Goal: Task Accomplishment & Management: Complete application form

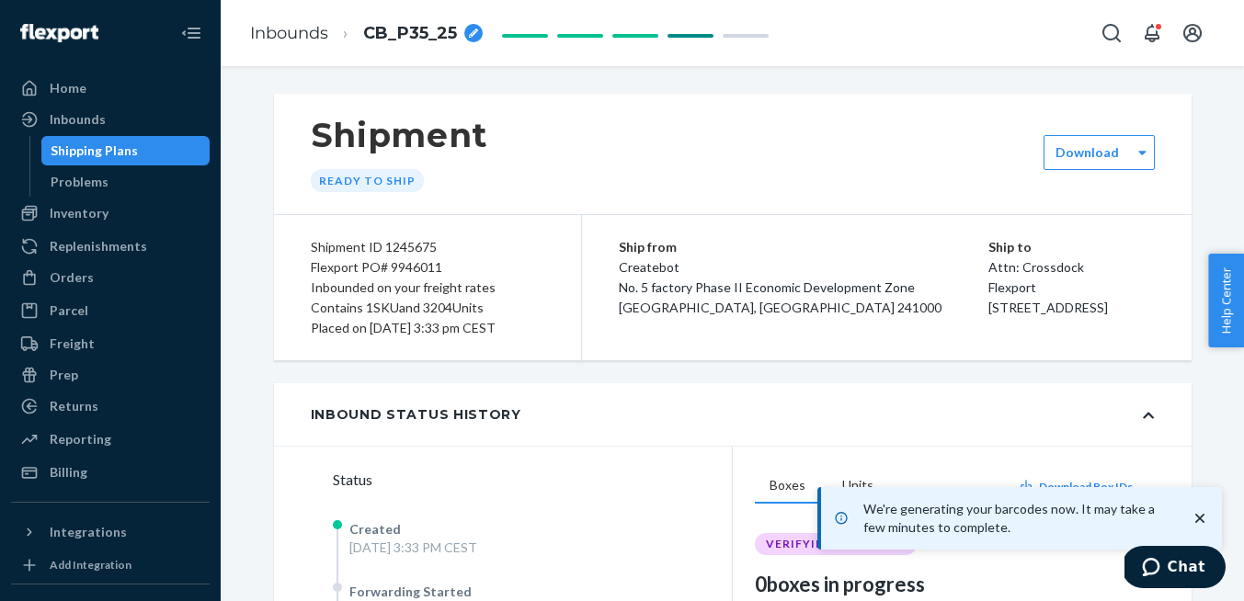
click at [139, 150] on div "Shipping Plans" at bounding box center [126, 151] width 166 height 26
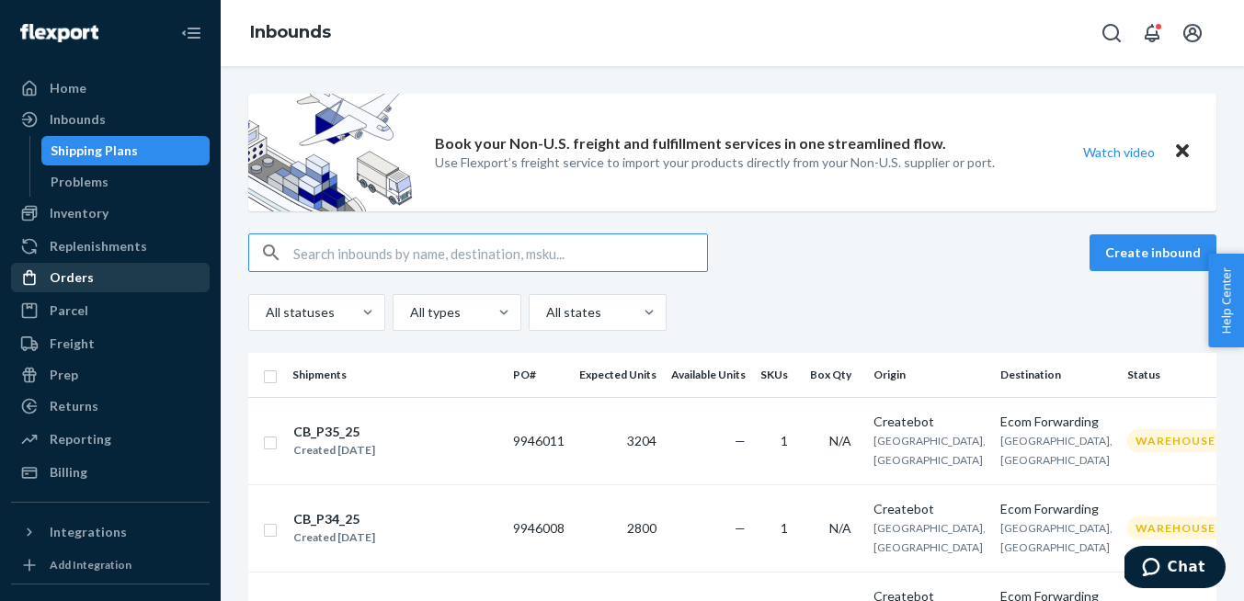
click at [85, 279] on div "Orders" at bounding box center [72, 278] width 44 height 18
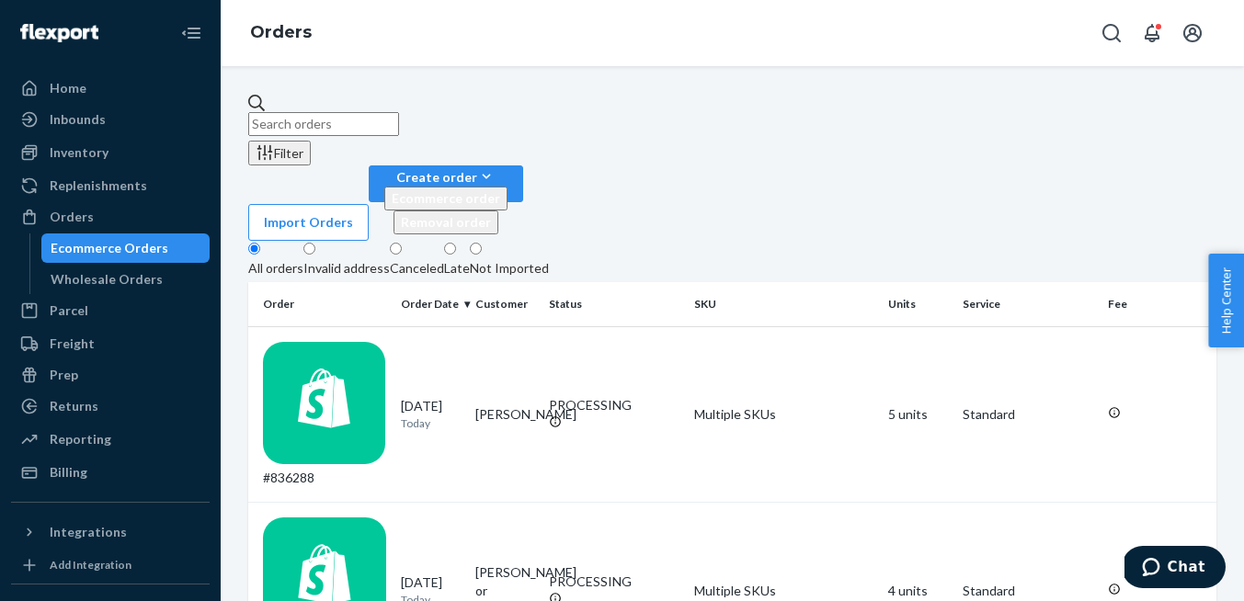
click at [367, 117] on input "text" at bounding box center [323, 124] width 151 height 24
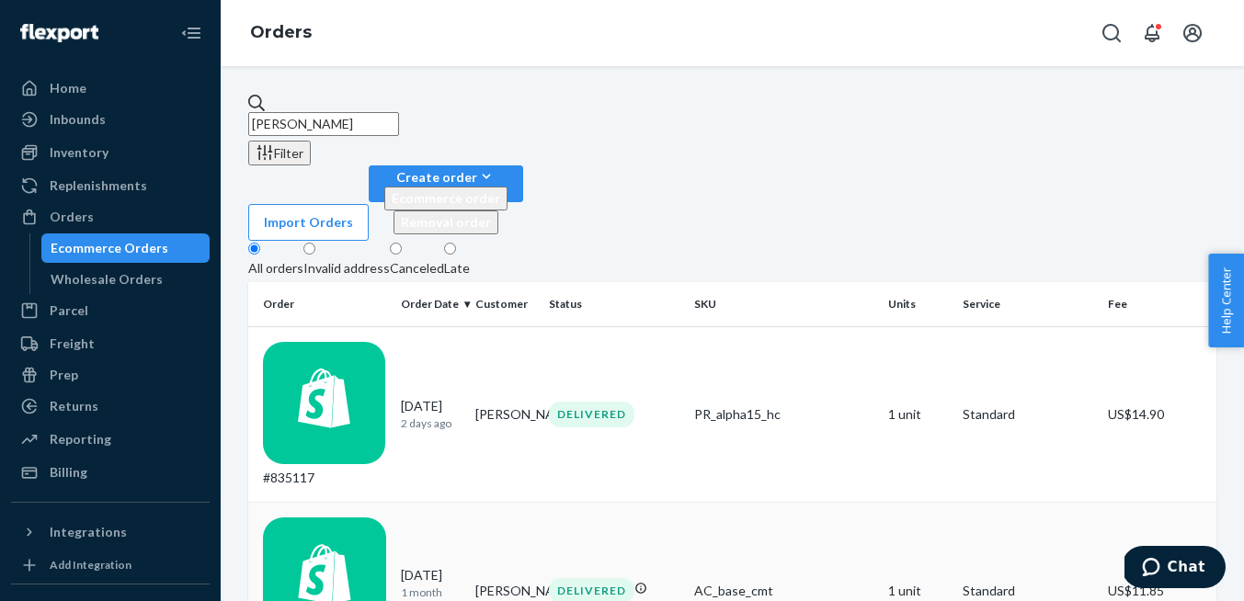
type input "[PERSON_NAME]"
click at [430, 567] on div "[DATE] [DATE]" at bounding box center [431, 592] width 60 height 50
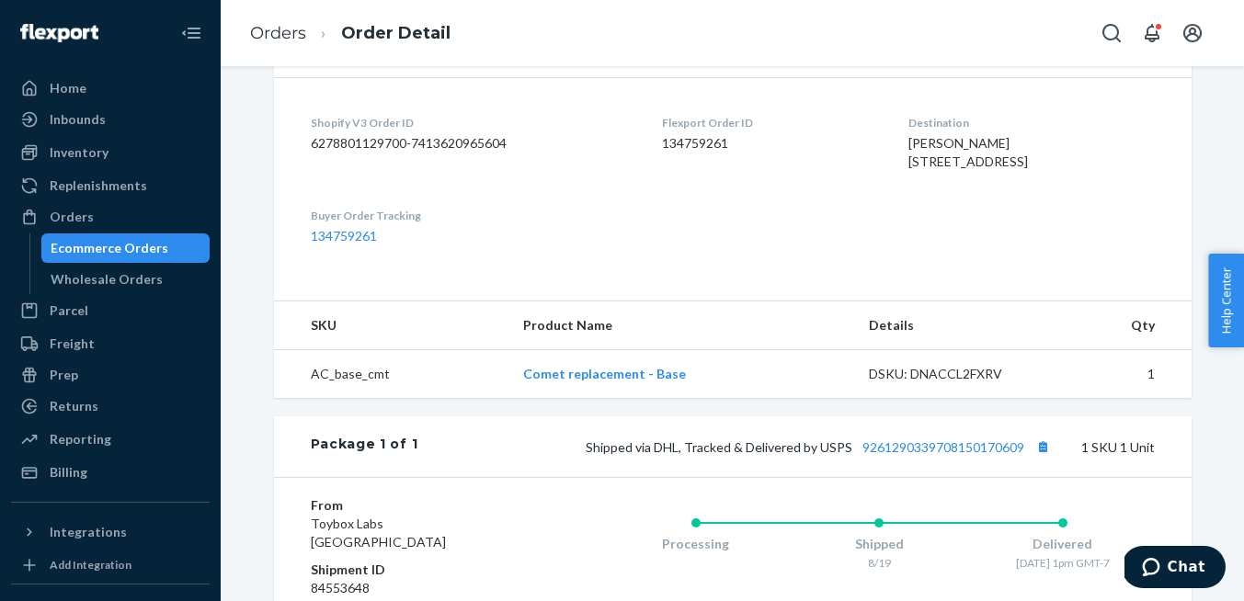
scroll to position [426, 0]
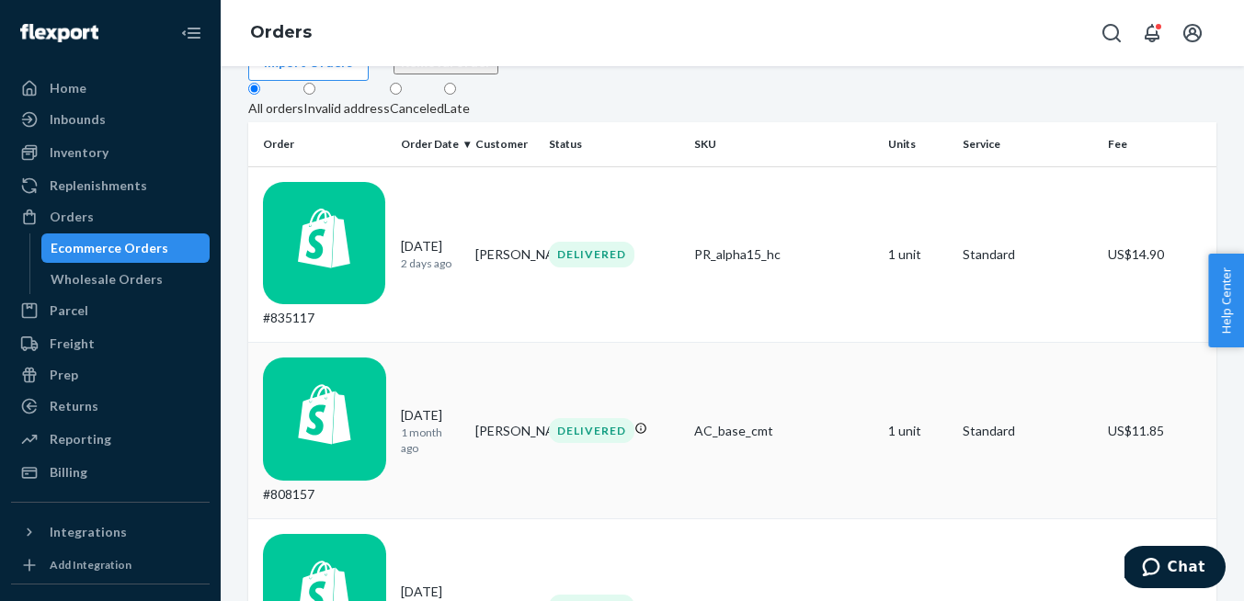
scroll to position [151, 0]
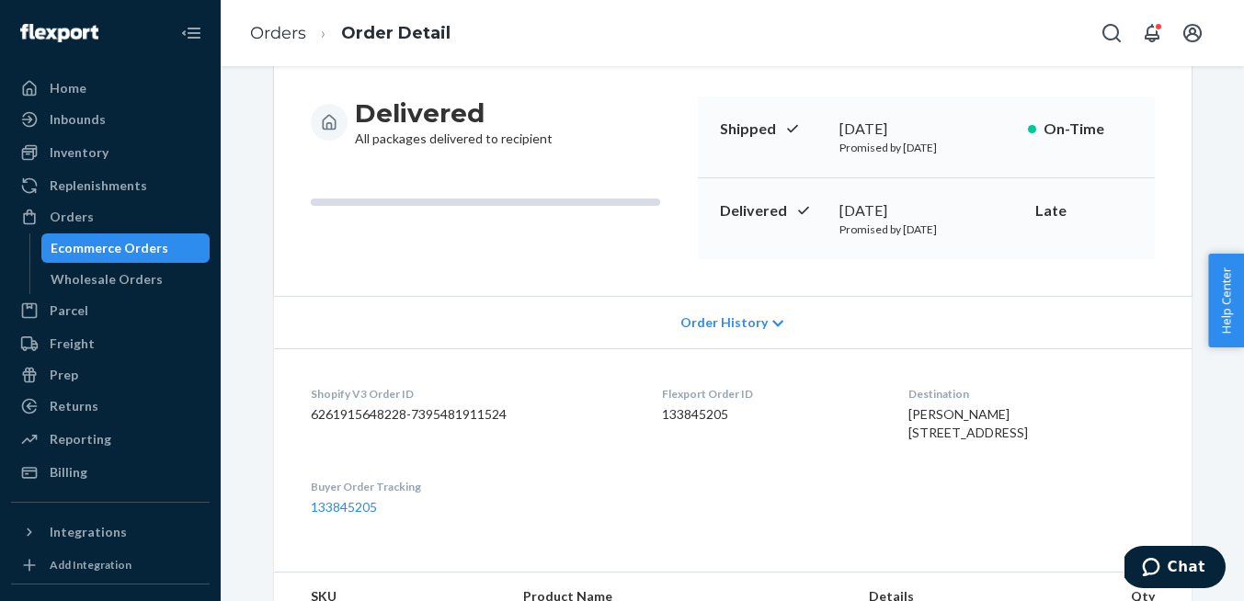
scroll to position [128, 0]
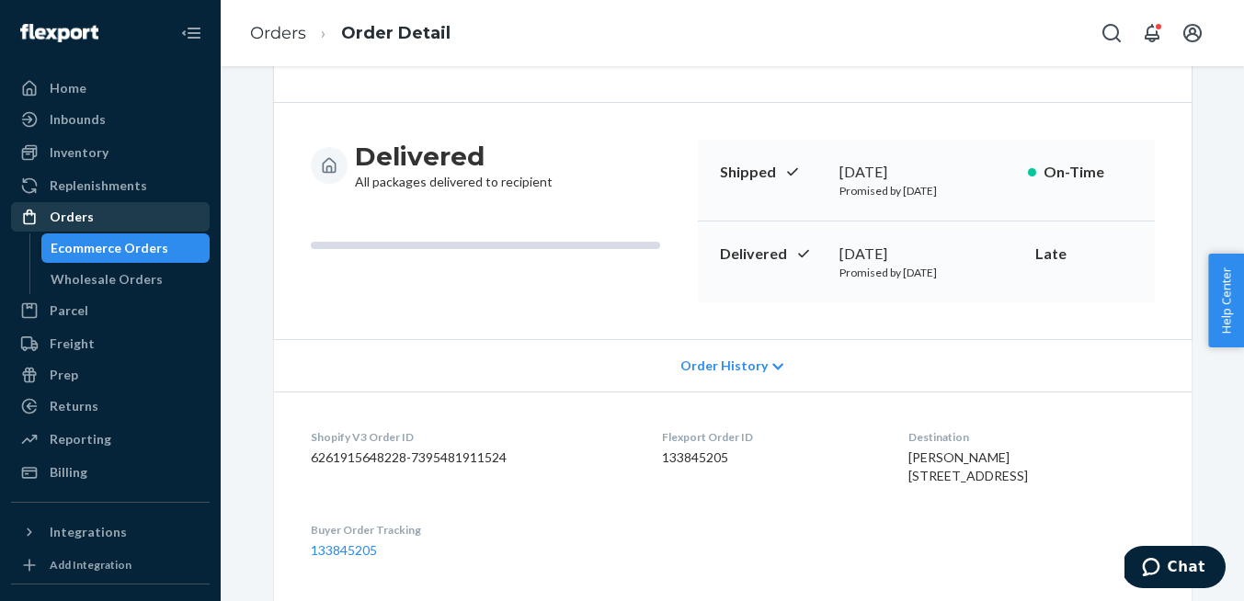
click at [86, 214] on div "Orders" at bounding box center [72, 217] width 44 height 18
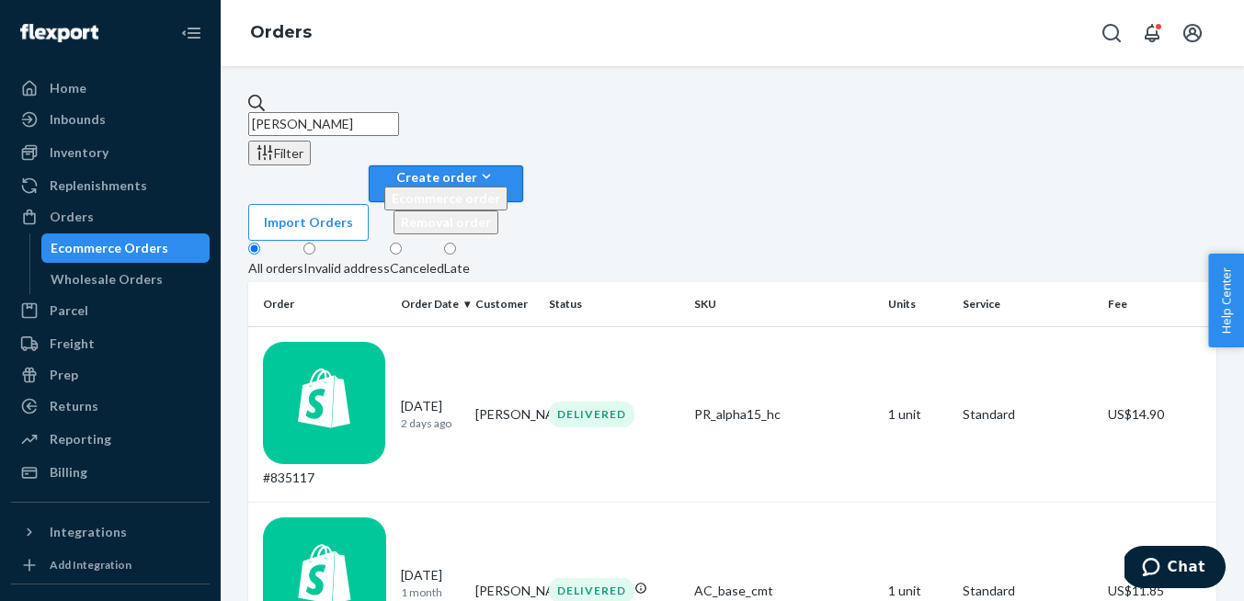
click at [508, 167] on div "Create order" at bounding box center [445, 176] width 123 height 19
click at [500, 190] on span "Ecommerce order" at bounding box center [446, 198] width 109 height 16
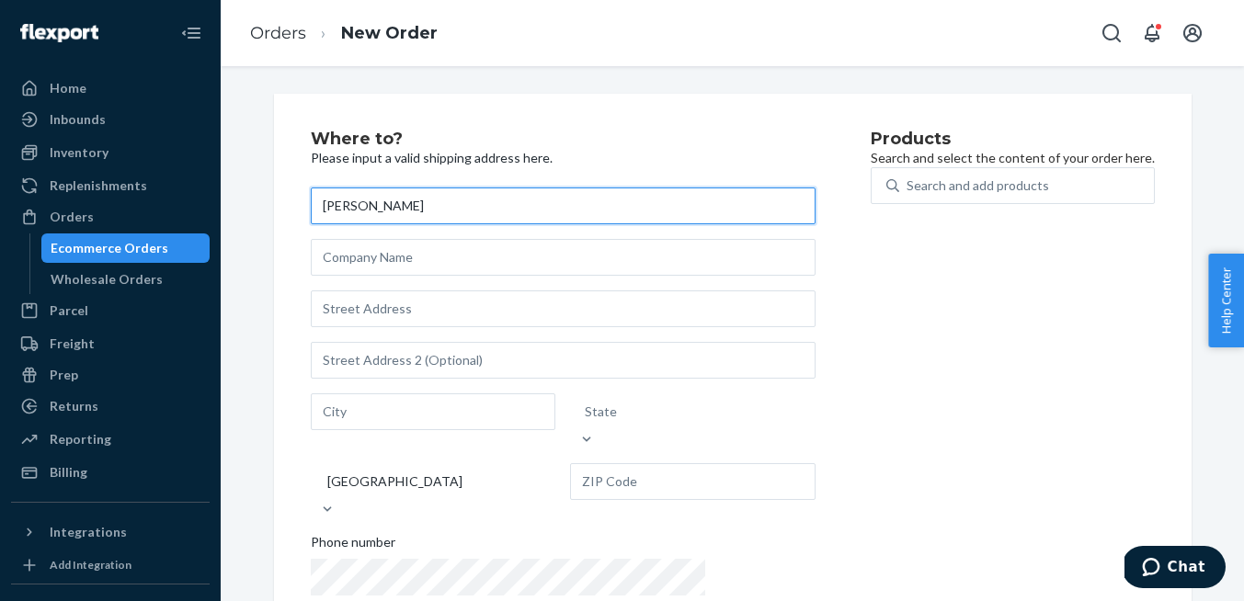
paste input "PO Box 404"
type input "[PERSON_NAME] PO Box 404"
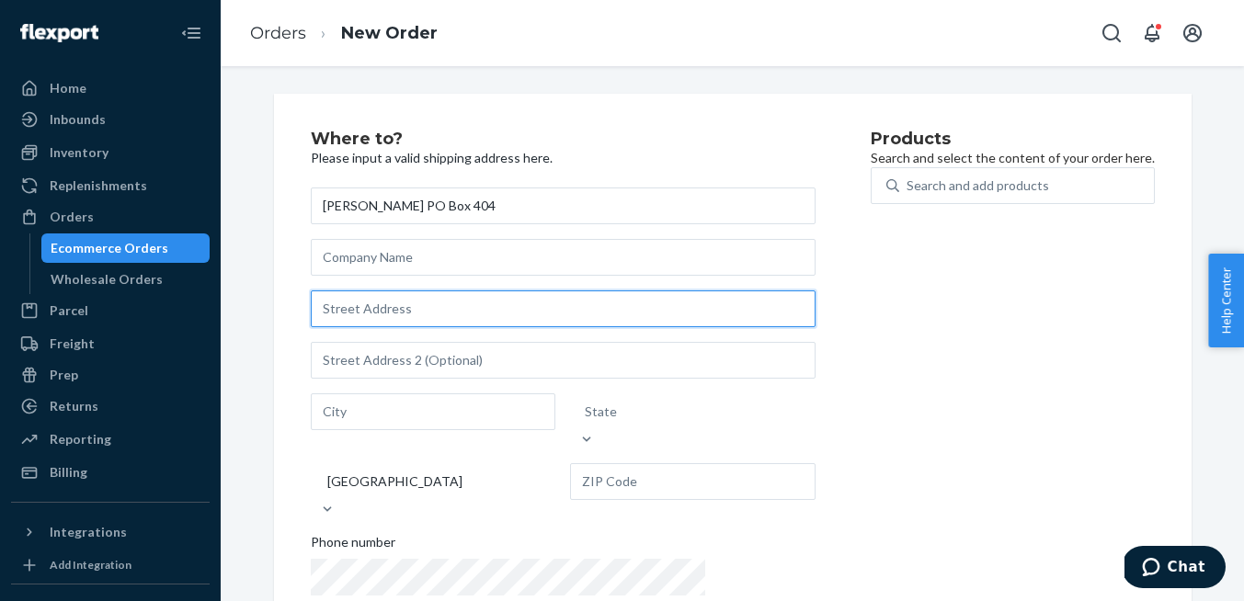
click at [357, 303] on input "text" at bounding box center [563, 309] width 505 height 37
paste input "PO Box 404"
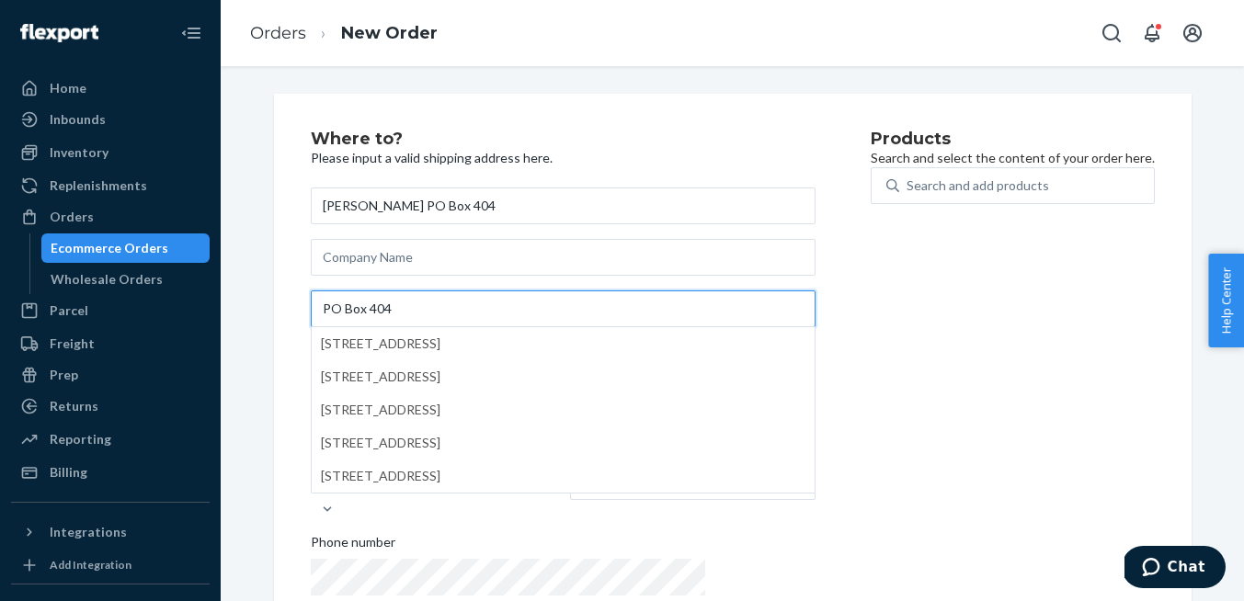
type input "PO Box 404"
click at [871, 370] on div "Products Search and select the content of your order here. Search and add produ…" at bounding box center [1013, 397] width 284 height 532
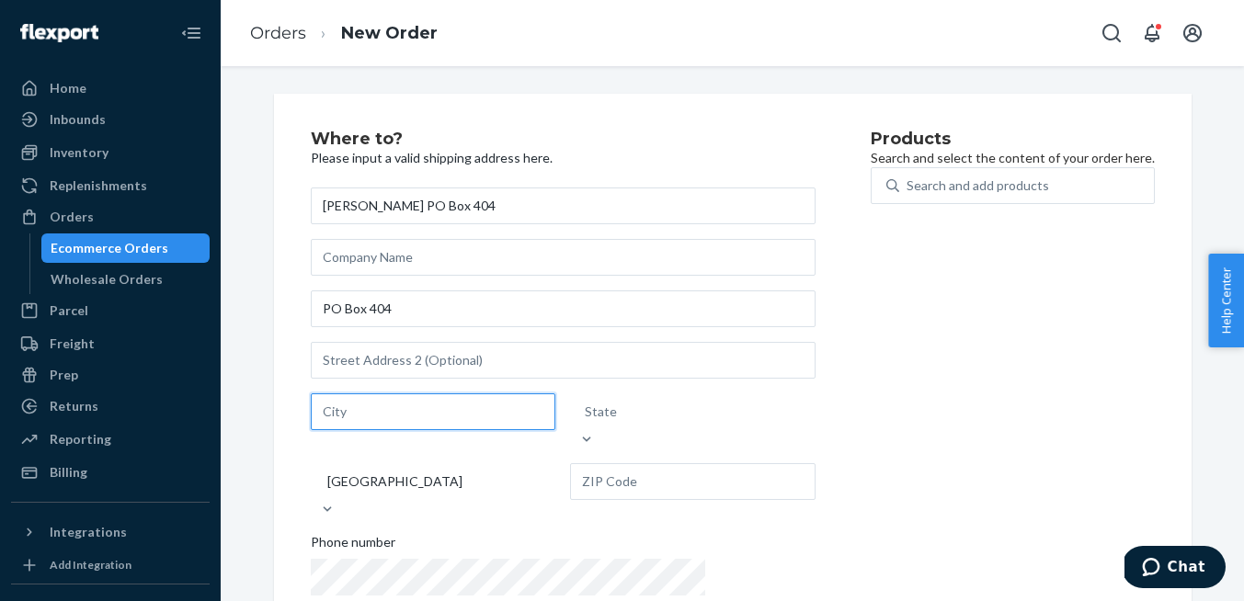
click at [359, 427] on input "text" at bounding box center [434, 412] width 246 height 37
paste input "Rainier"
type input "Rainier"
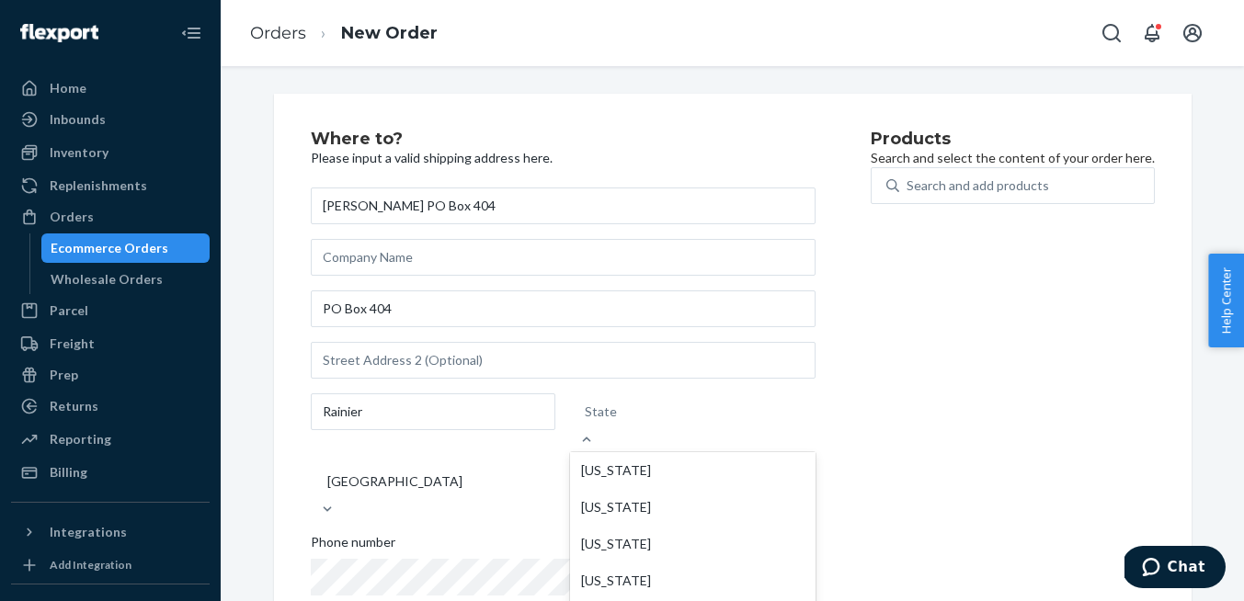
click at [588, 418] on div "State" at bounding box center [693, 412] width 246 height 37
click at [587, 418] on input "option [US_STATE] focused, 1 of 59. 59 results available. Use Up and Down to ch…" at bounding box center [586, 412] width 2 height 18
type input "wa"
click at [621, 564] on div "[US_STATE]" at bounding box center [693, 581] width 246 height 37
click at [603, 421] on input "wa" at bounding box center [594, 412] width 18 height 18
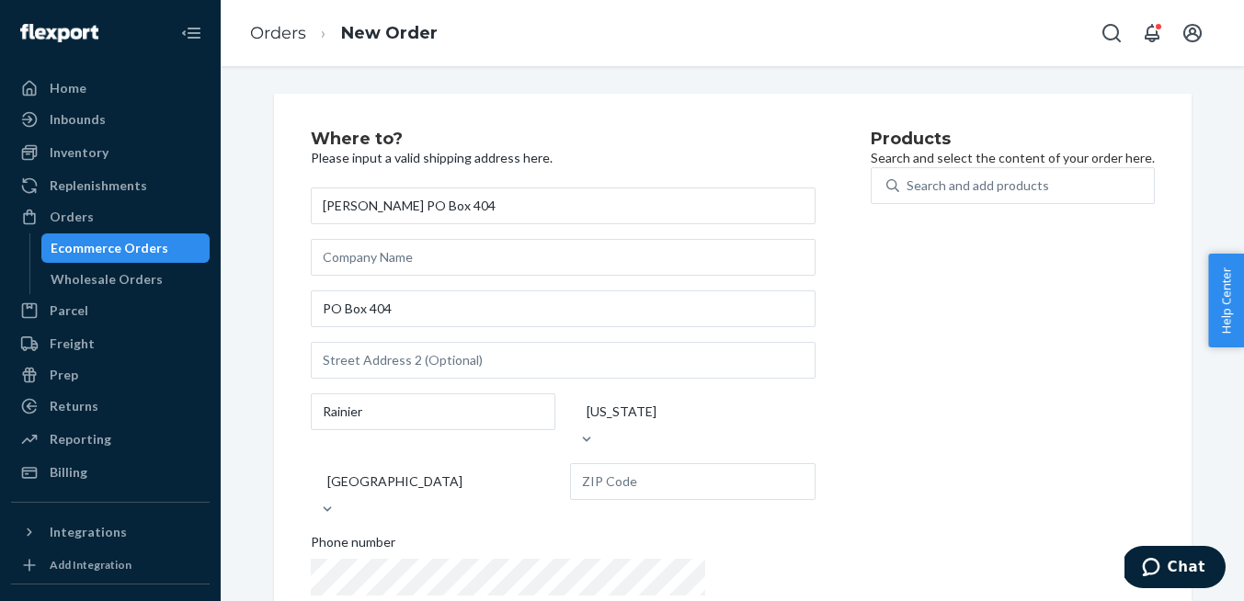
click at [871, 461] on div "Products Search and select the content of your order here. Search and add produ…" at bounding box center [1013, 397] width 284 height 532
click at [570, 465] on input "text" at bounding box center [693, 482] width 246 height 37
paste input "98576"
type input "98576"
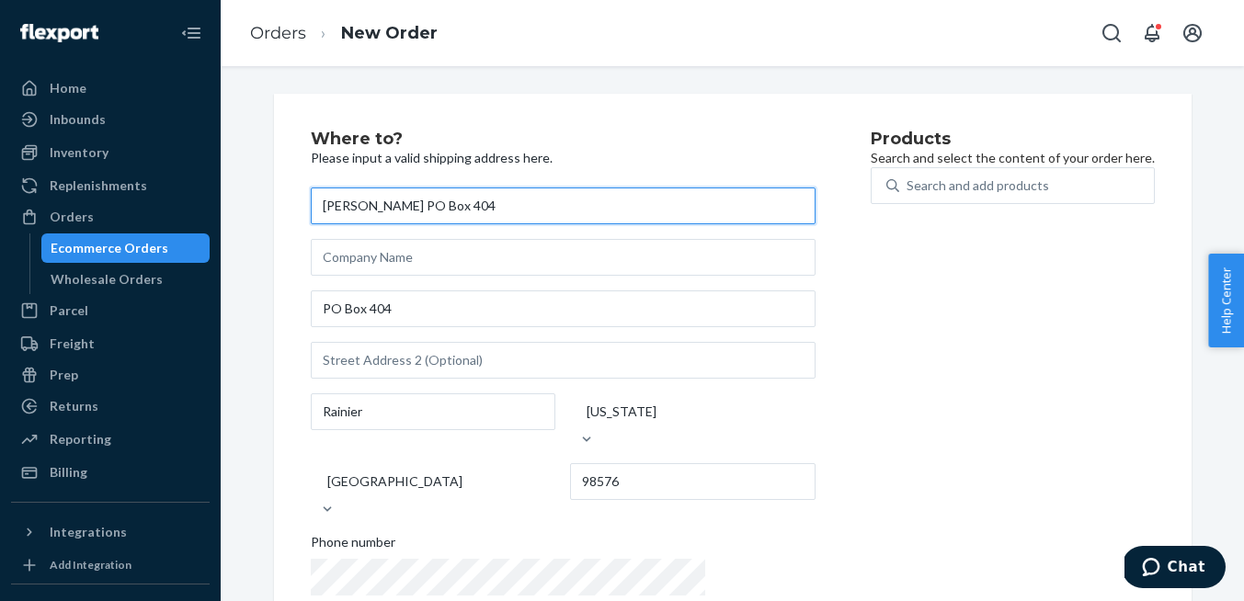
drag, startPoint x: 497, startPoint y: 208, endPoint x: 419, endPoint y: 210, distance: 77.3
click at [419, 210] on input "[PERSON_NAME] PO Box 404" at bounding box center [563, 206] width 505 height 37
type input "[PERSON_NAME]"
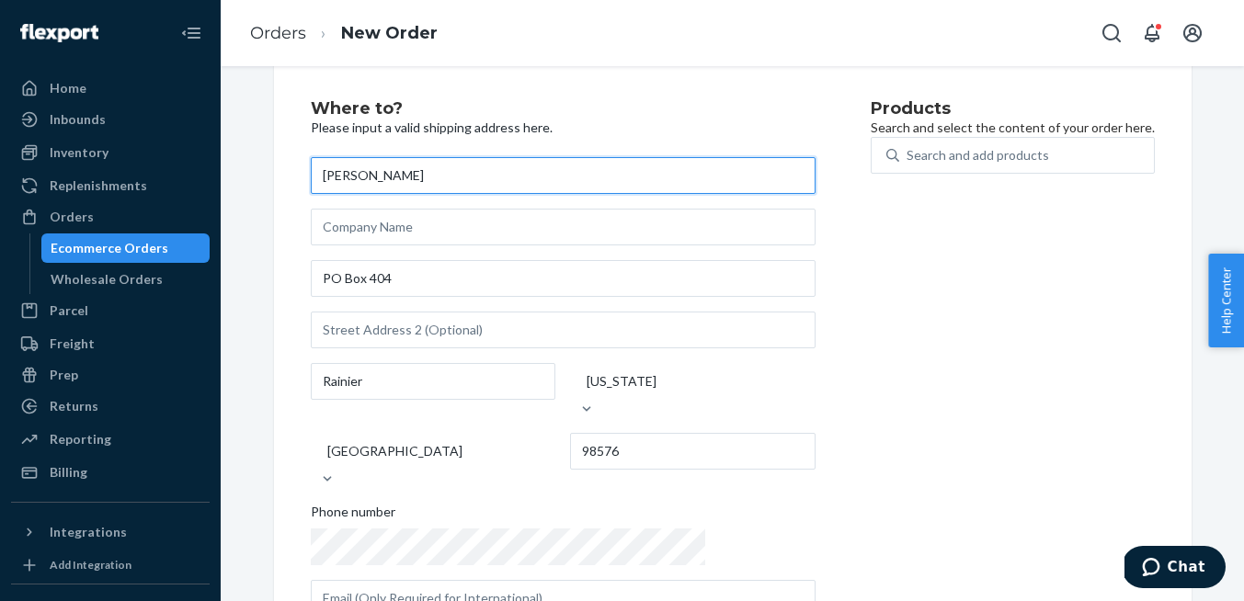
scroll to position [29, 0]
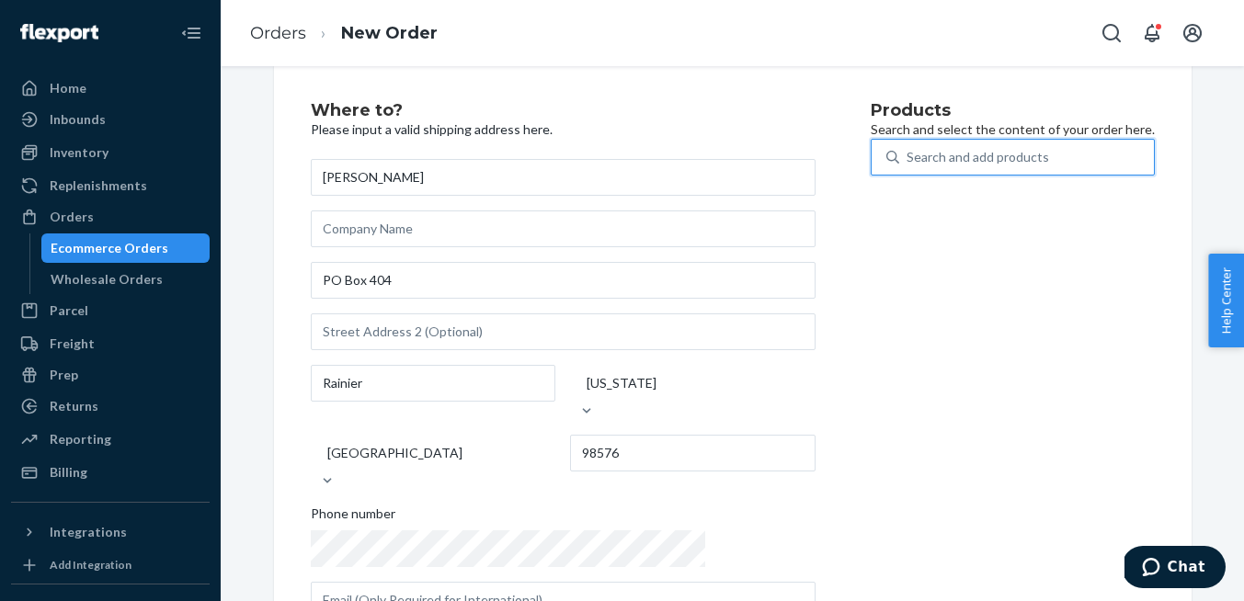
click at [907, 166] on div "Search and add products" at bounding box center [978, 157] width 143 height 18
click at [907, 166] on input "0 results available. Use Up and Down to choose options, press Enter to select t…" at bounding box center [908, 157] width 2 height 18
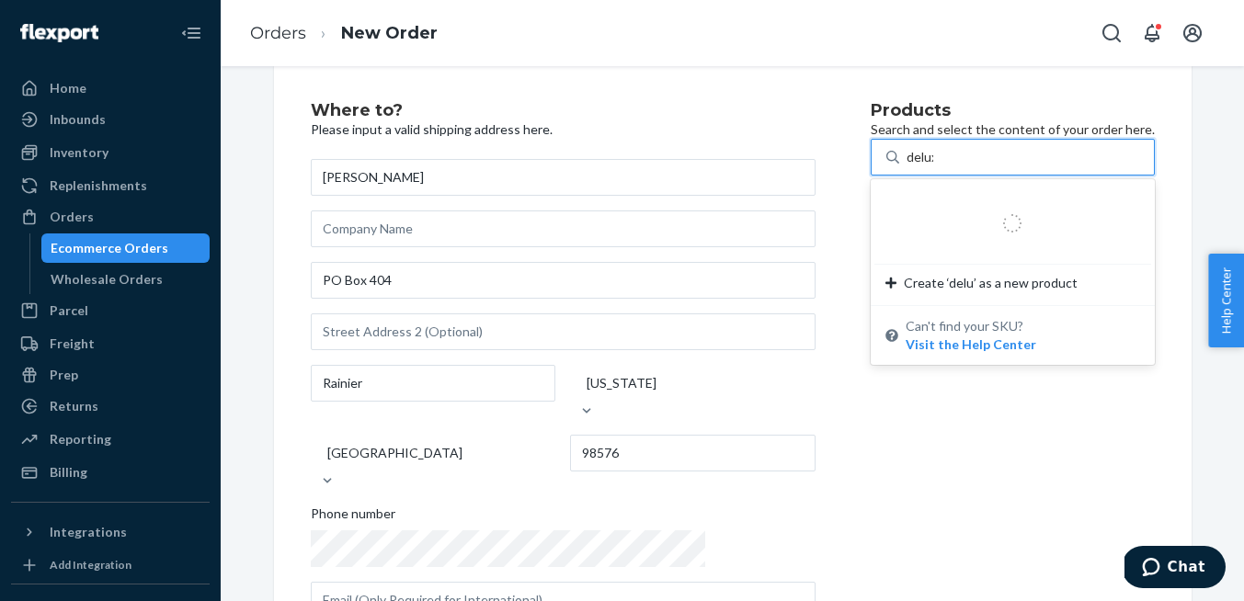
type input "deluxe"
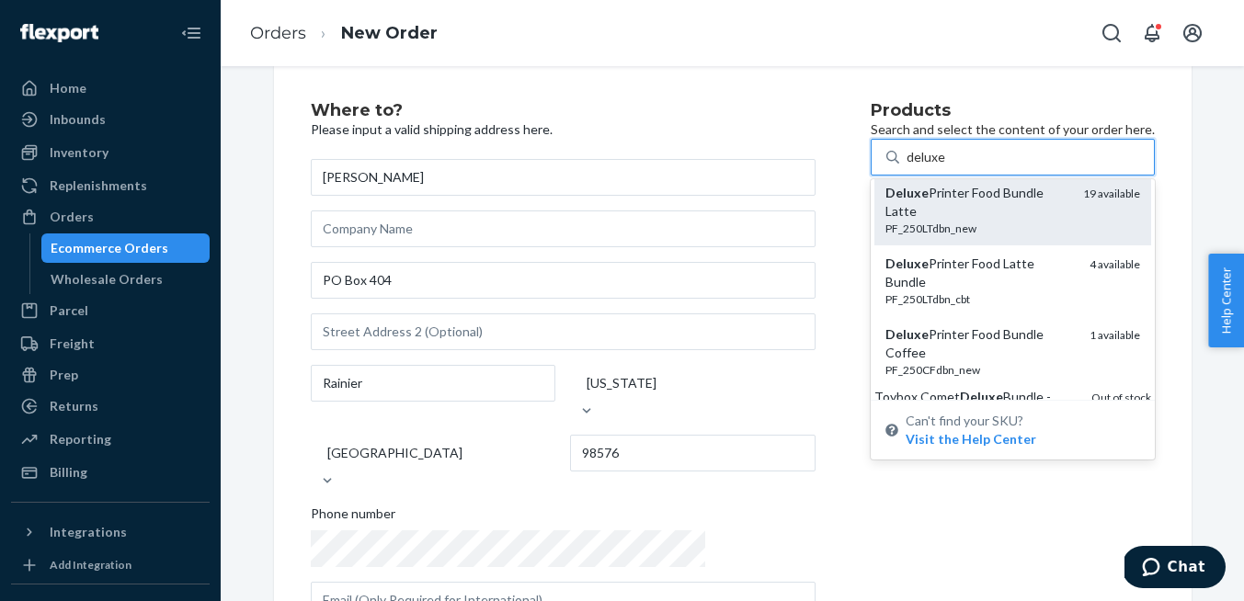
scroll to position [144, 0]
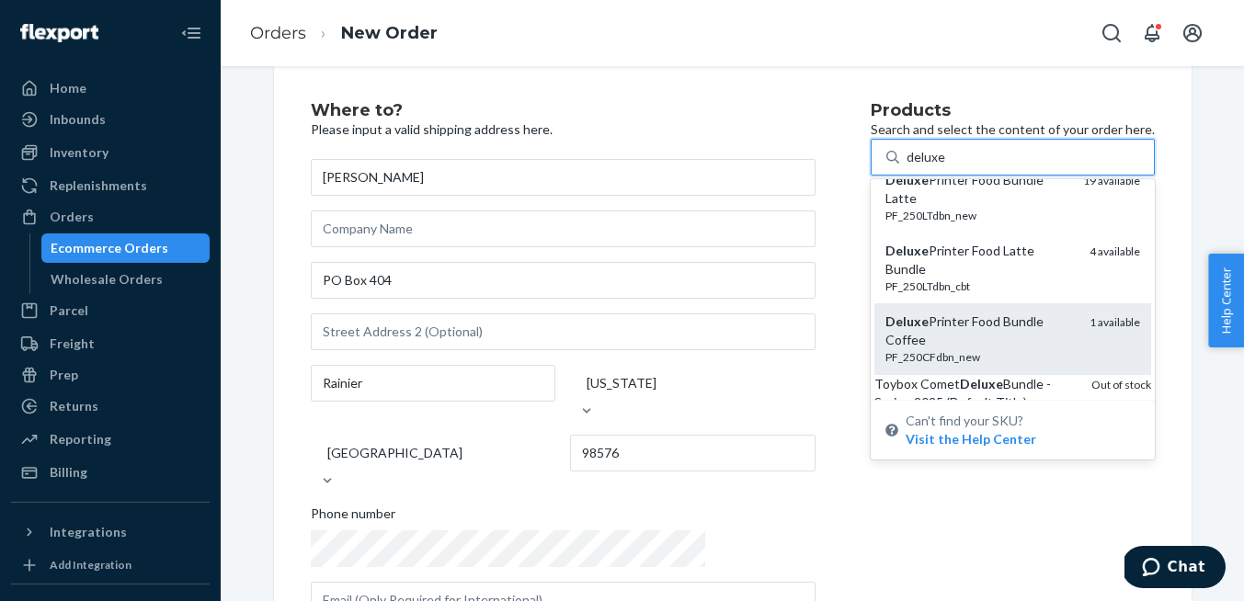
click at [886, 349] on div "PF_250CFdbn_new" at bounding box center [980, 357] width 189 height 16
click at [907, 166] on input "deluxe" at bounding box center [927, 157] width 40 height 18
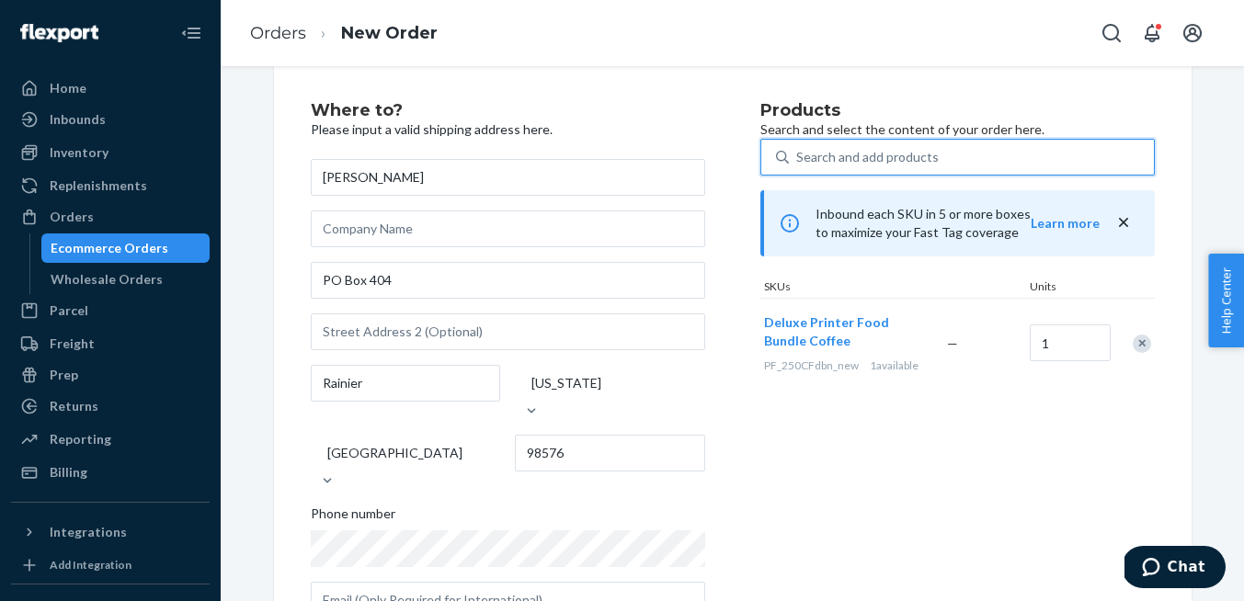
click at [851, 166] on div "Search and add products" at bounding box center [867, 157] width 143 height 18
click at [798, 166] on input "0 results available. Use Up and Down to choose options, press Enter to select t…" at bounding box center [797, 157] width 2 height 18
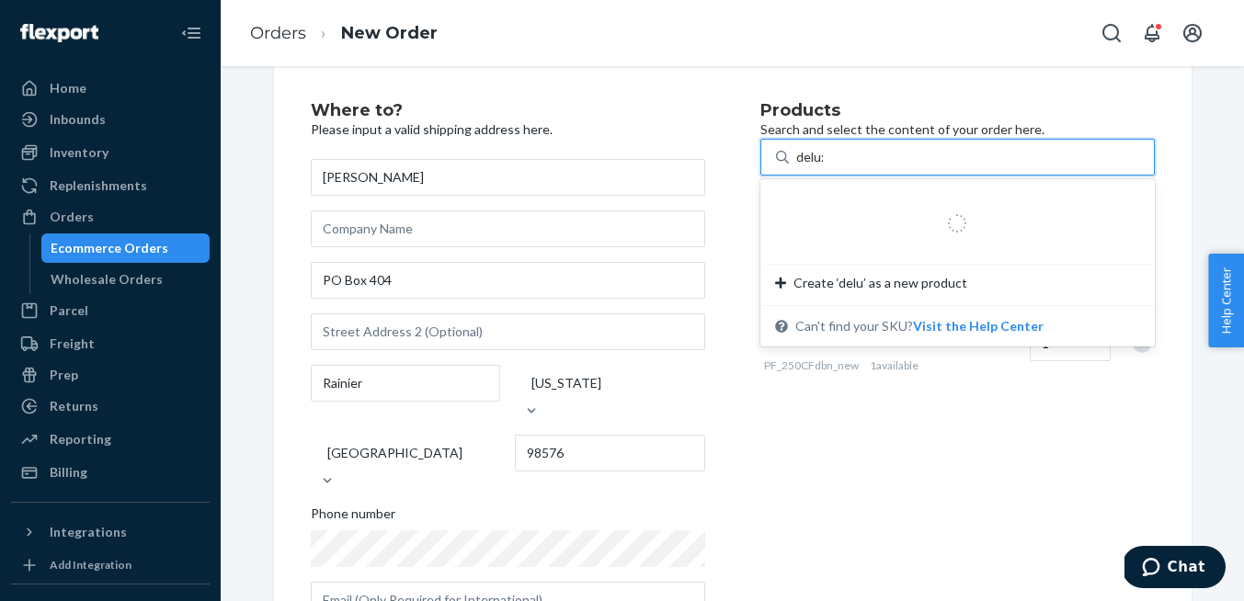
type input "deluxe"
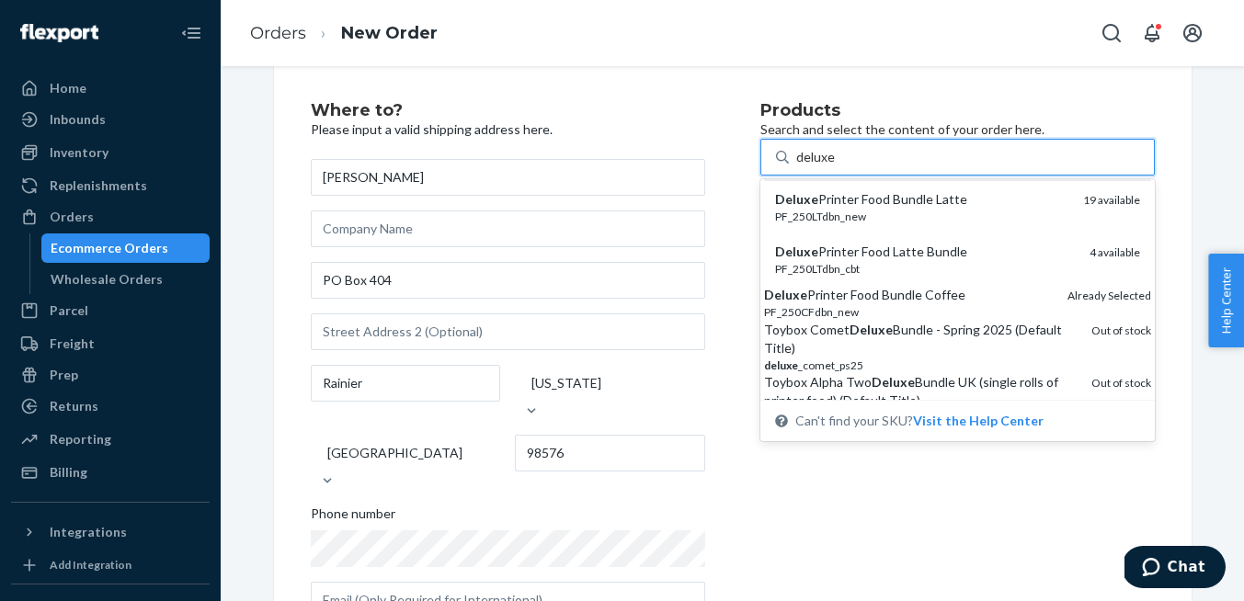
scroll to position [97, 0]
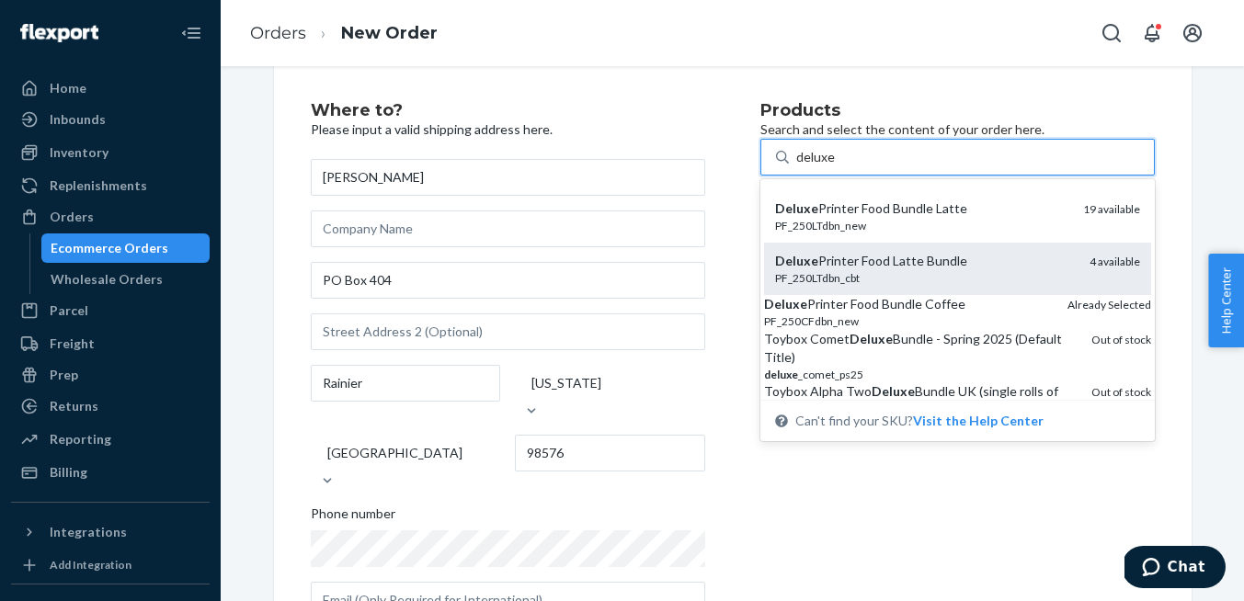
click at [850, 286] on div "PF_250LTdbn_cbt" at bounding box center [925, 278] width 300 height 16
click at [836, 166] on input "deluxe" at bounding box center [816, 157] width 40 height 18
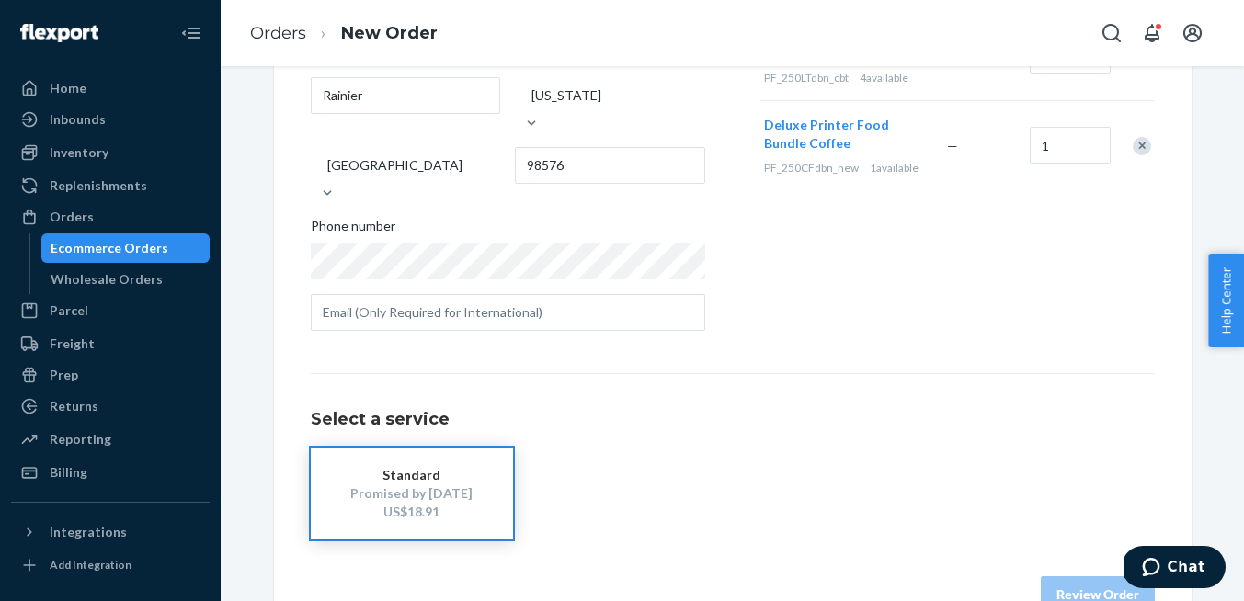
scroll to position [327, 0]
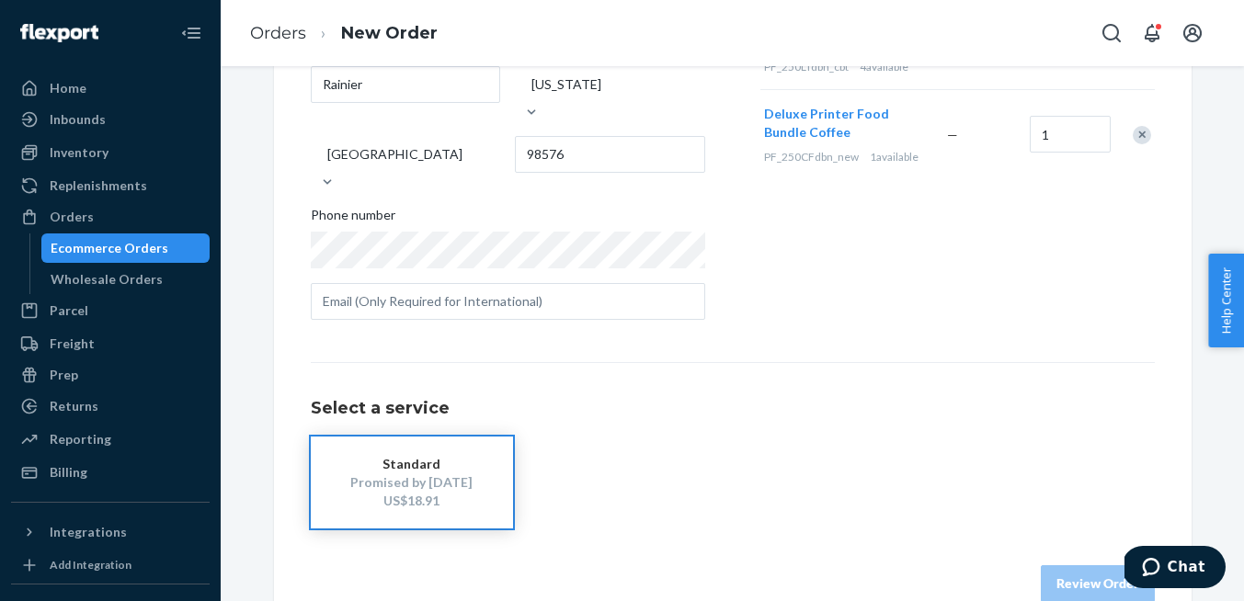
click at [452, 455] on div "Standard" at bounding box center [411, 464] width 147 height 18
click at [419, 492] on div "US$18.91" at bounding box center [411, 501] width 147 height 18
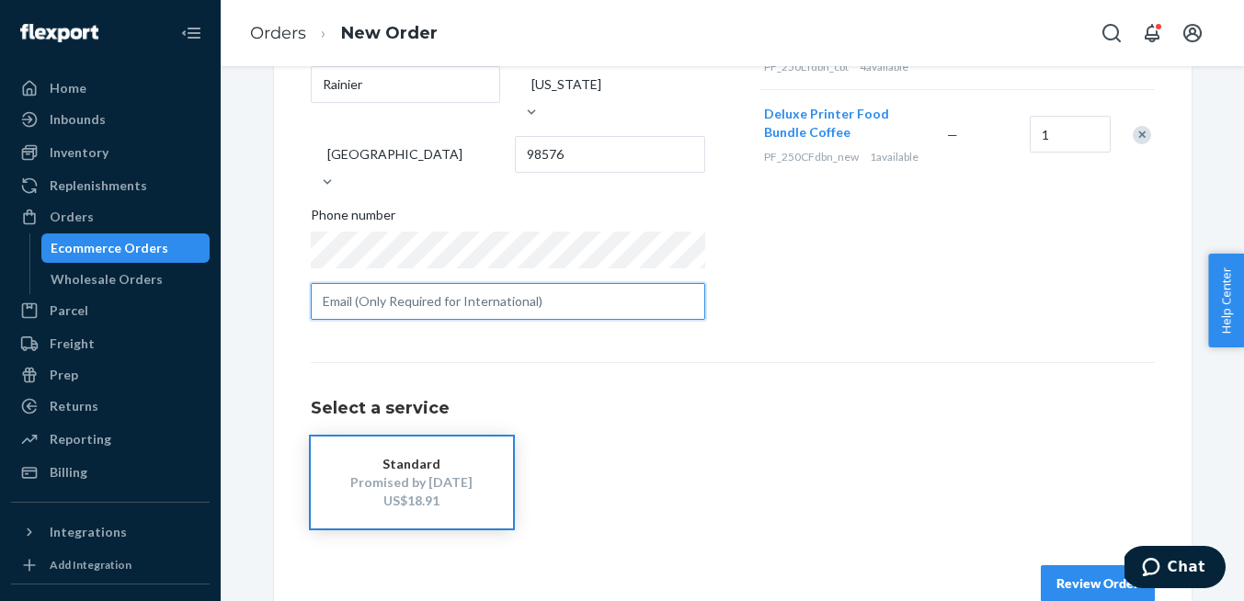
click at [384, 283] on input "text" at bounding box center [508, 301] width 395 height 37
paste input "[PERSON_NAME][EMAIL_ADDRESS][DOMAIN_NAME]"
type input "[PERSON_NAME][EMAIL_ADDRESS][DOMAIN_NAME]"
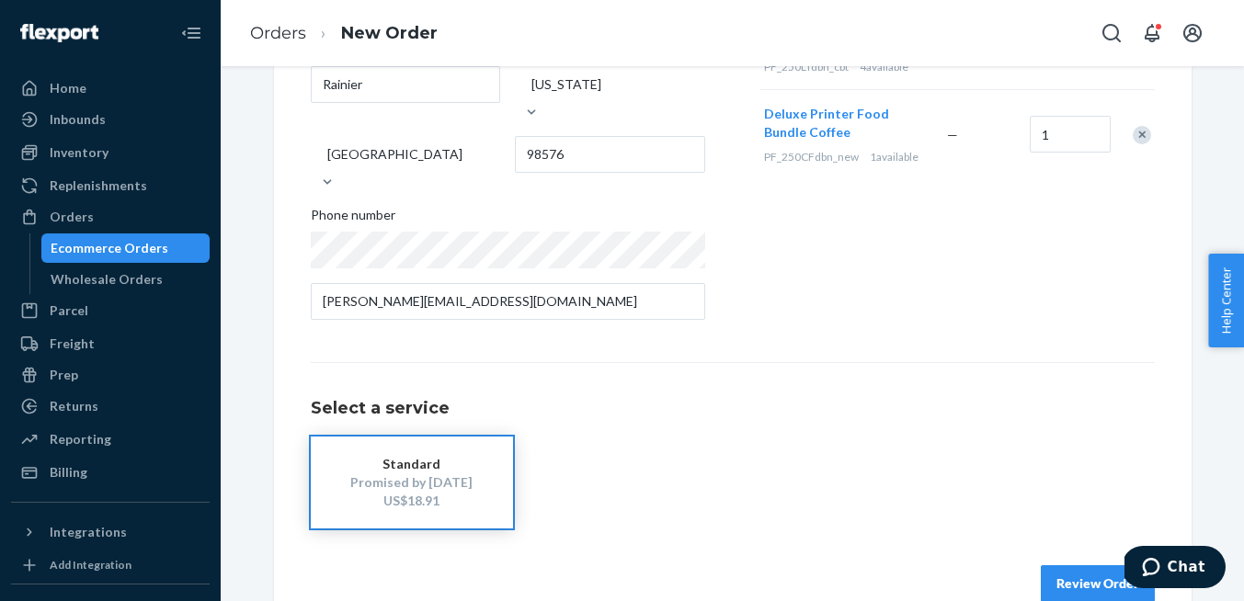
click at [881, 300] on div "Where to? Please input a valid shipping address here. [PERSON_NAME] [STREET_ADD…" at bounding box center [733, 202] width 844 height 799
click at [1062, 566] on button "Review Order" at bounding box center [1098, 584] width 114 height 37
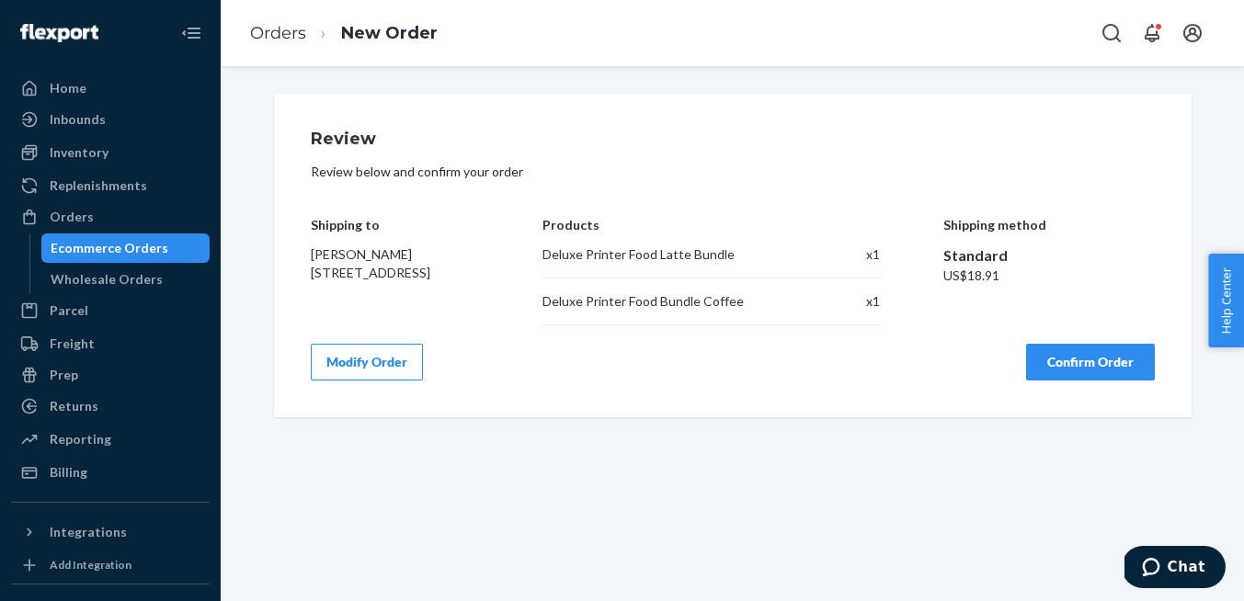
click at [1072, 364] on button "Confirm Order" at bounding box center [1090, 362] width 129 height 37
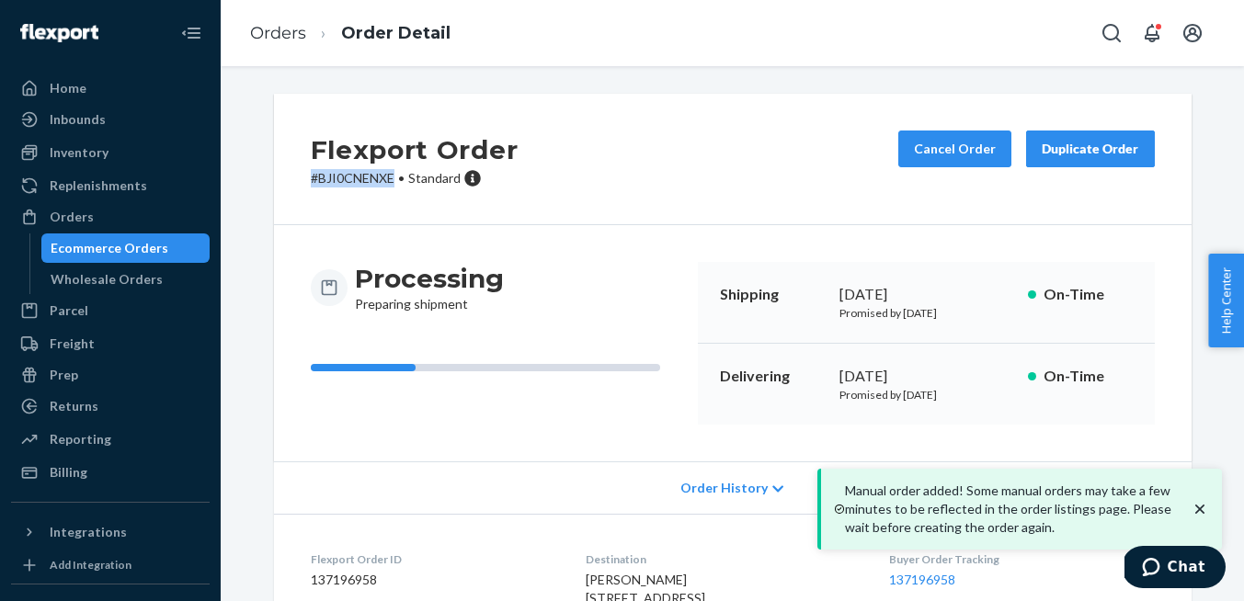
drag, startPoint x: 392, startPoint y: 180, endPoint x: 303, endPoint y: 179, distance: 89.2
click at [303, 179] on div "Flexport Order # BJI0CNENXE • Standard Cancel Order Duplicate Order" at bounding box center [733, 160] width 918 height 132
copy p "# BJI0CNENXE"
